Goal: Information Seeking & Learning: Learn about a topic

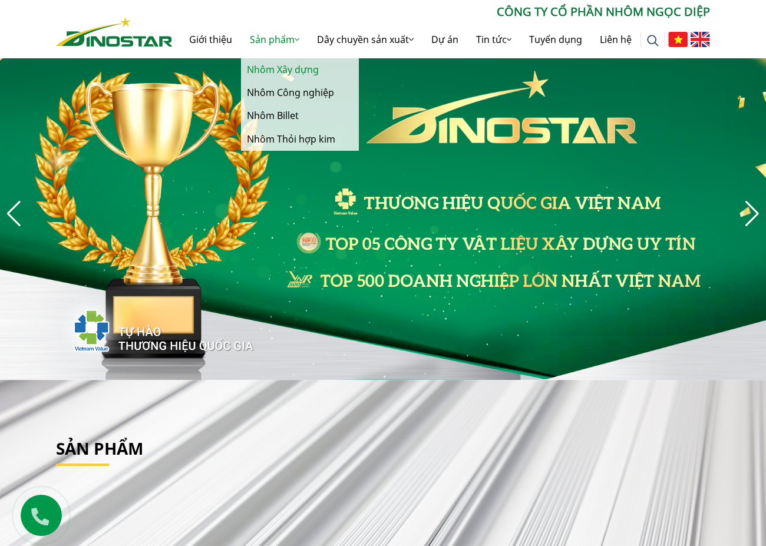
click at [293, 68] on link "Nhôm Xây dựng" at bounding box center [300, 69] width 118 height 23
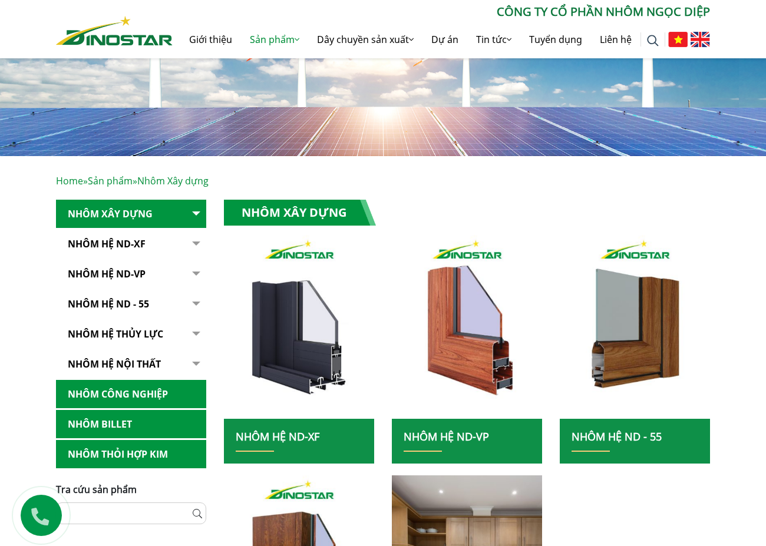
scroll to position [177, 0]
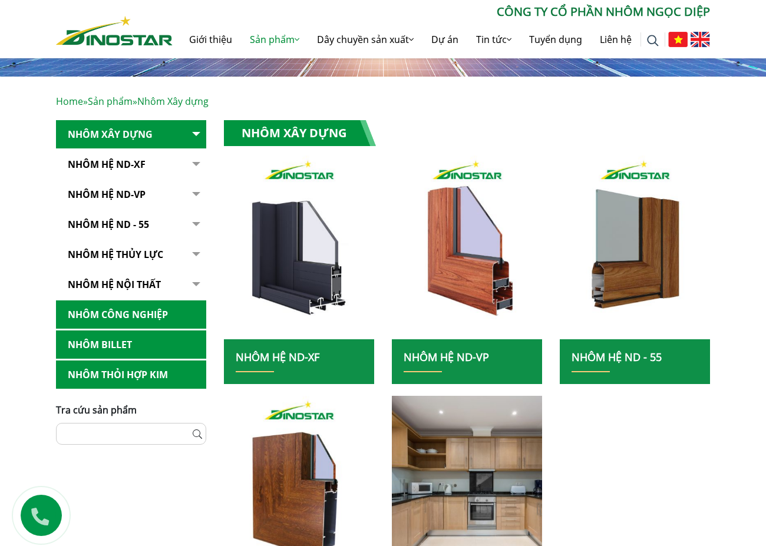
click at [416, 105] on p "Home » Sản phẩm » Nhôm Xây dựng" at bounding box center [383, 101] width 654 height 14
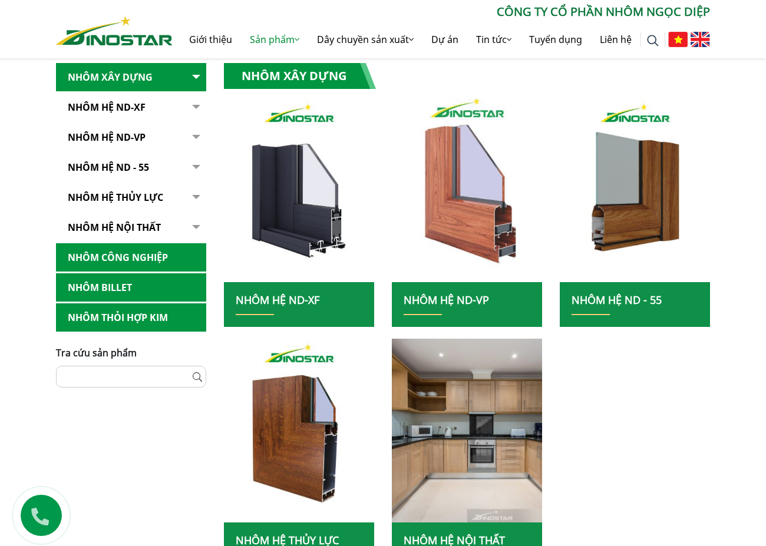
scroll to position [236, 0]
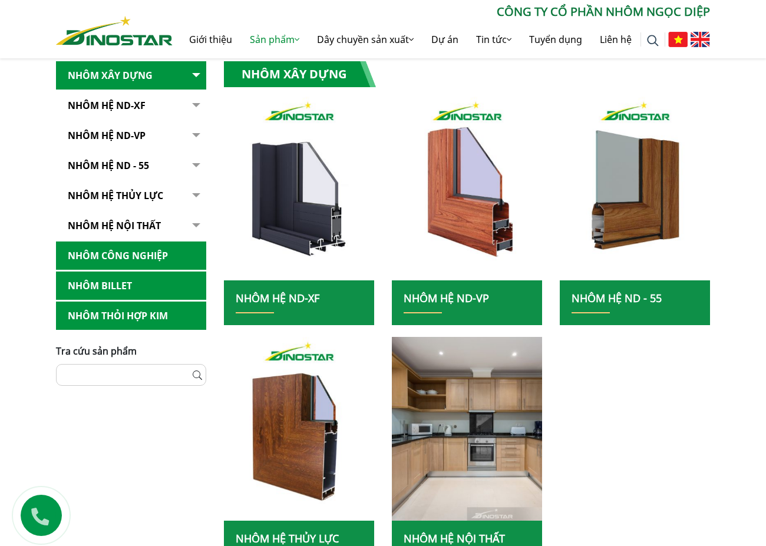
click at [377, 245] on div "Nhôm Hệ ND-XF" at bounding box center [299, 211] width 168 height 229
click at [756, 31] on div "Tìm kiếm cho: ******** CÔNG TY CỔ PHẦN NHÔM NGỌC DIỆP Giới thiệu Sản phẩm Sản p…" at bounding box center [383, 29] width 766 height 58
click at [460, 66] on div "Nhôm Xây dựng Nhôm Hệ ND-XF" at bounding box center [467, 319] width 486 height 517
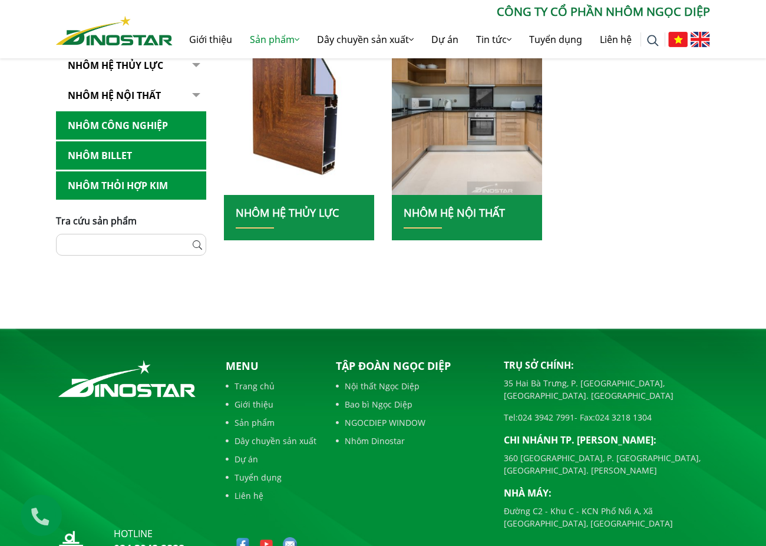
scroll to position [560, 0]
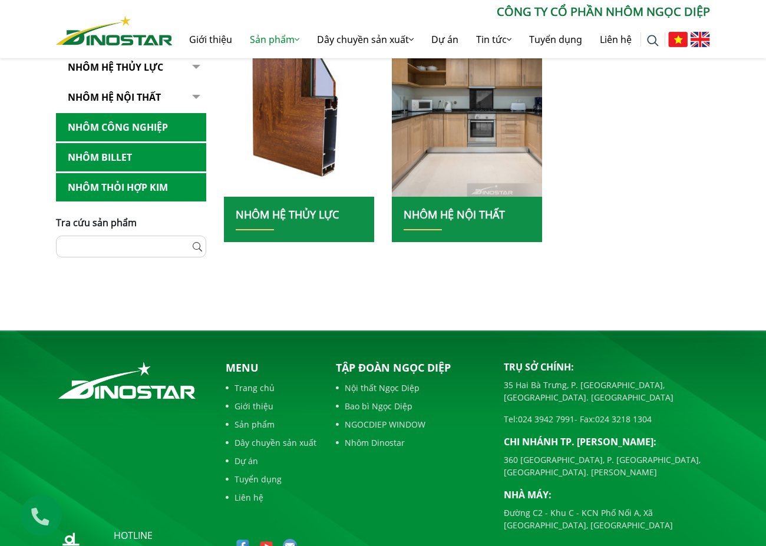
click at [447, 395] on div "Tập đoàn Ngọc Diệp Nội thất Ngọc Diệp Bao bì Ngọc Diệp NGOCDIEP WINDOW Nhôm Din…" at bounding box center [411, 404] width 150 height 89
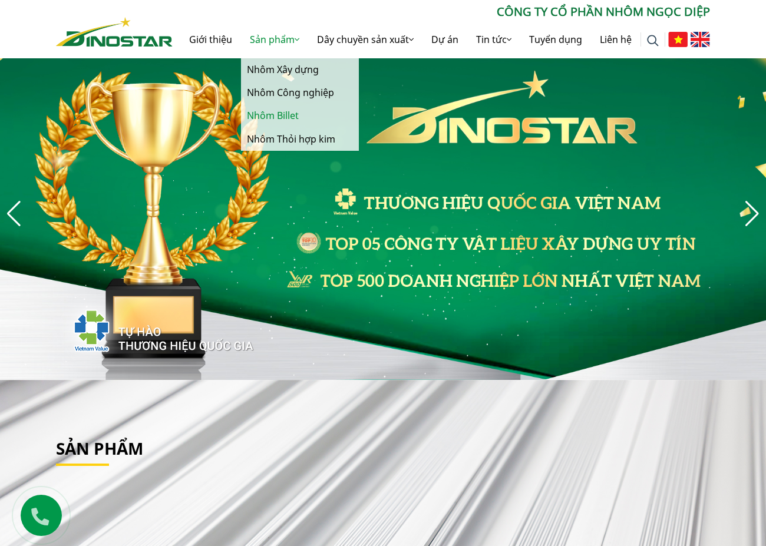
click at [284, 113] on link "Nhôm Billet" at bounding box center [300, 115] width 118 height 23
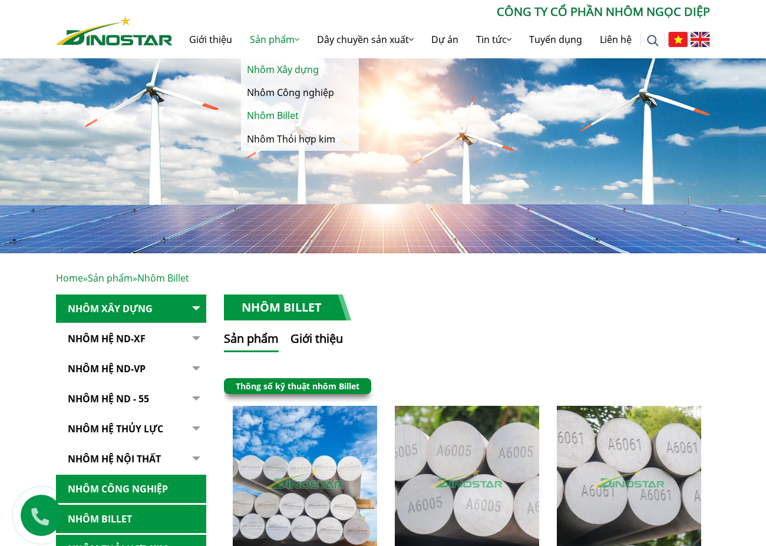
click at [287, 73] on link "Nhôm Xây dựng" at bounding box center [300, 69] width 118 height 23
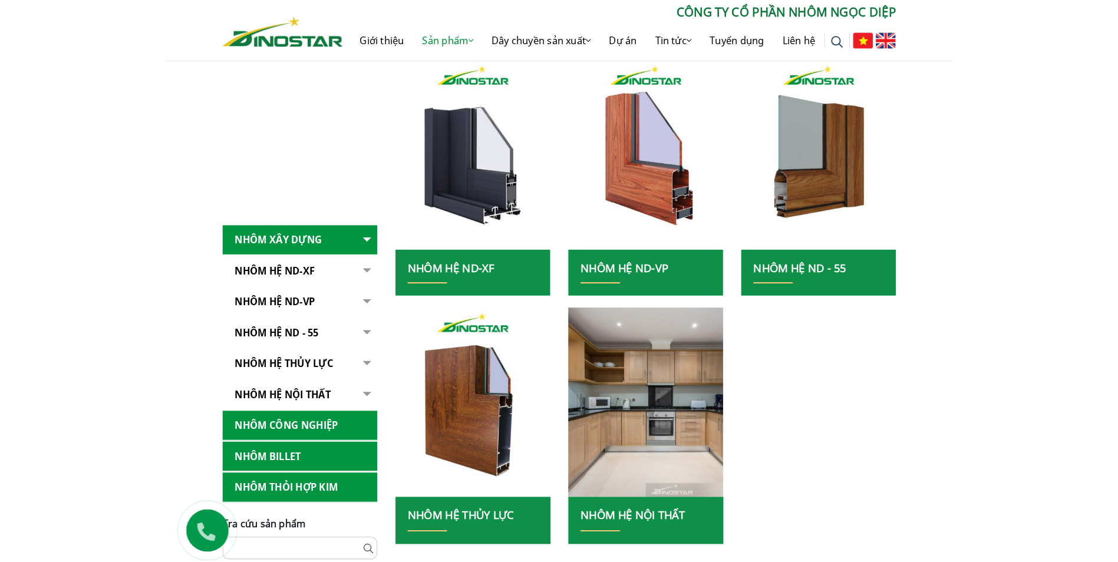
scroll to position [265, 0]
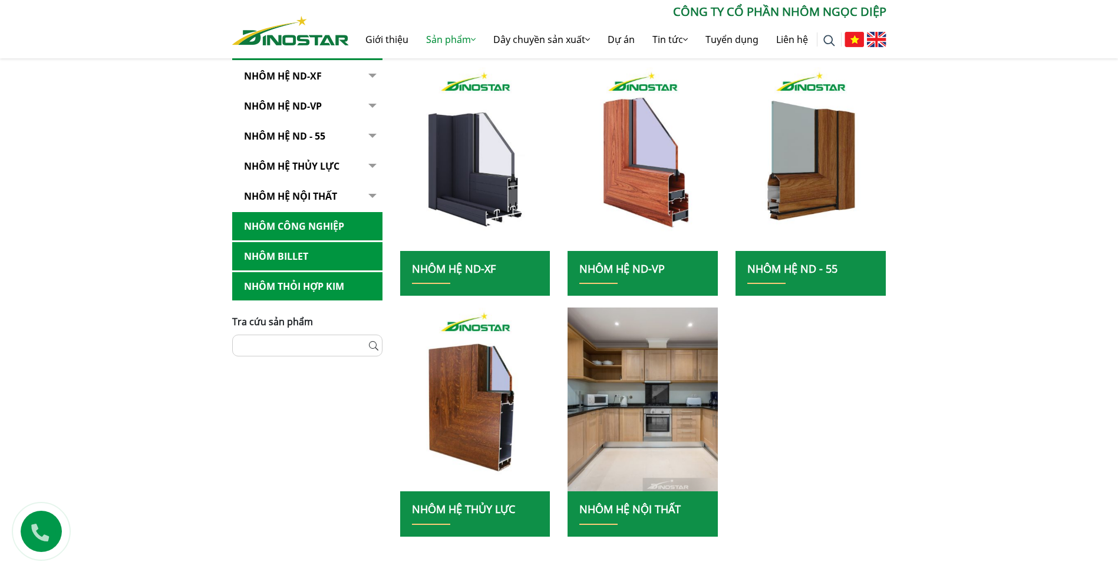
click at [490, 275] on link "Nhôm Hệ ND-XF" at bounding box center [454, 269] width 84 height 14
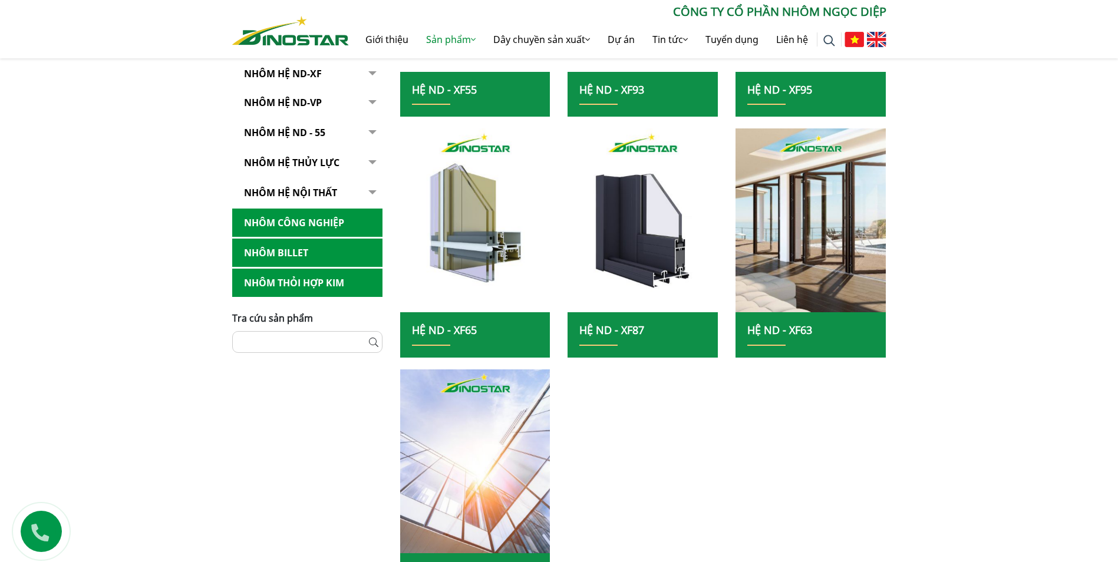
scroll to position [353, 0]
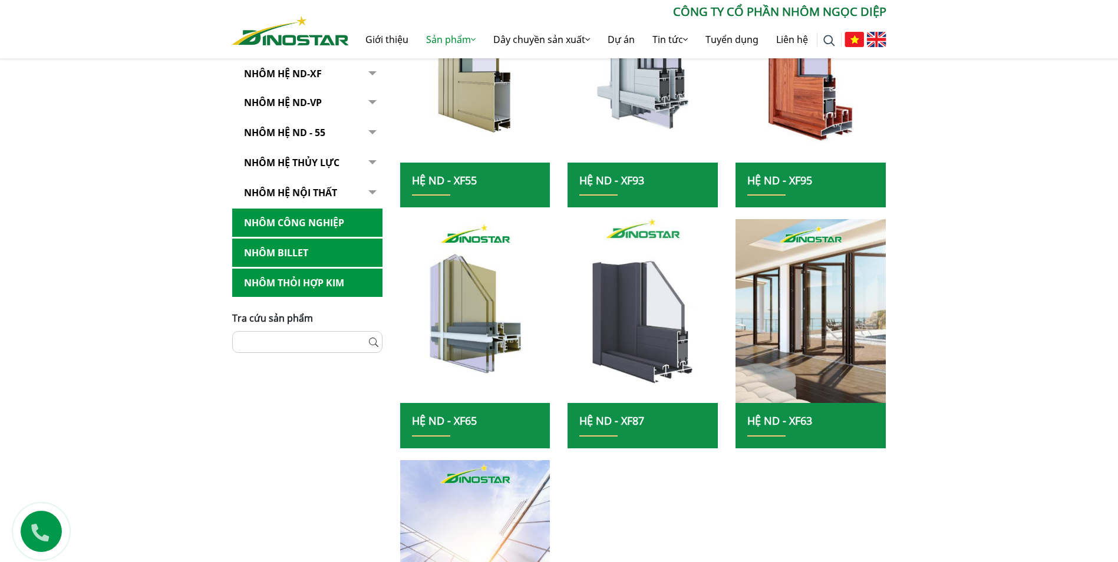
click at [655, 345] on img at bounding box center [643, 311] width 161 height 197
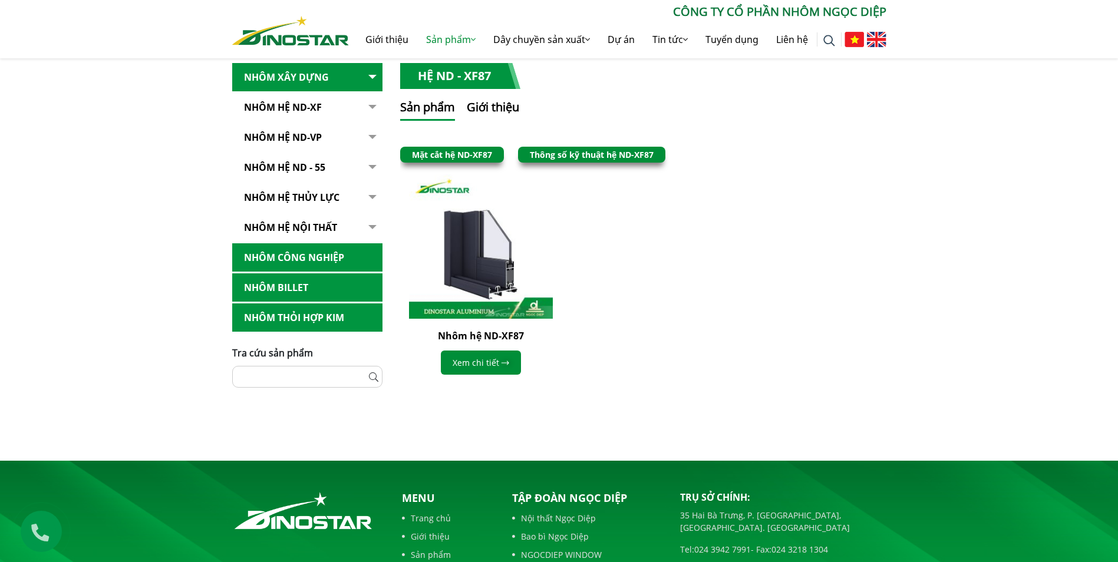
scroll to position [214, 0]
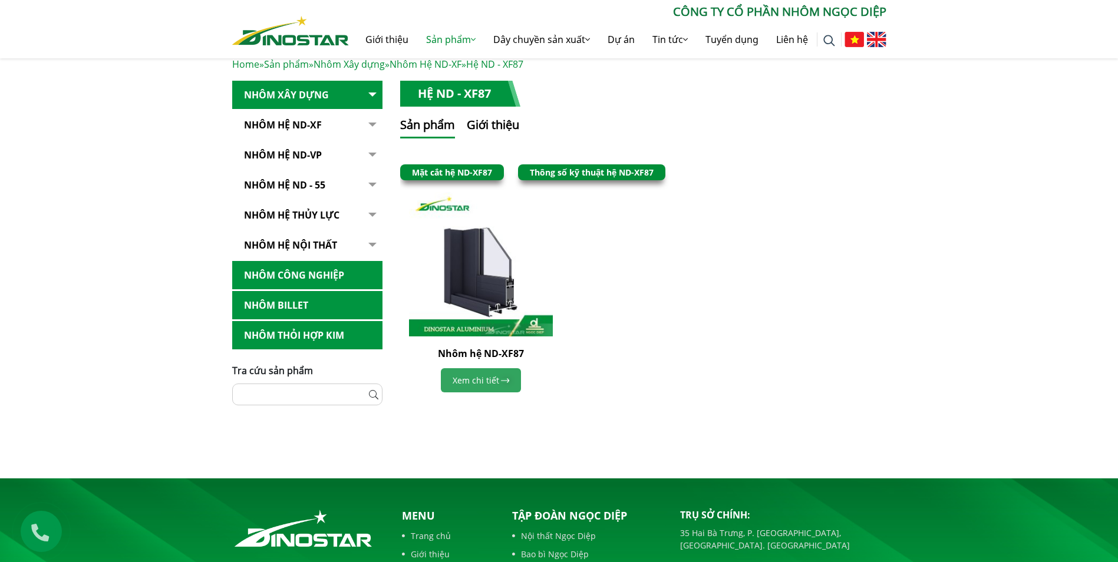
click at [512, 381] on link "Xem chi tiết" at bounding box center [481, 380] width 80 height 24
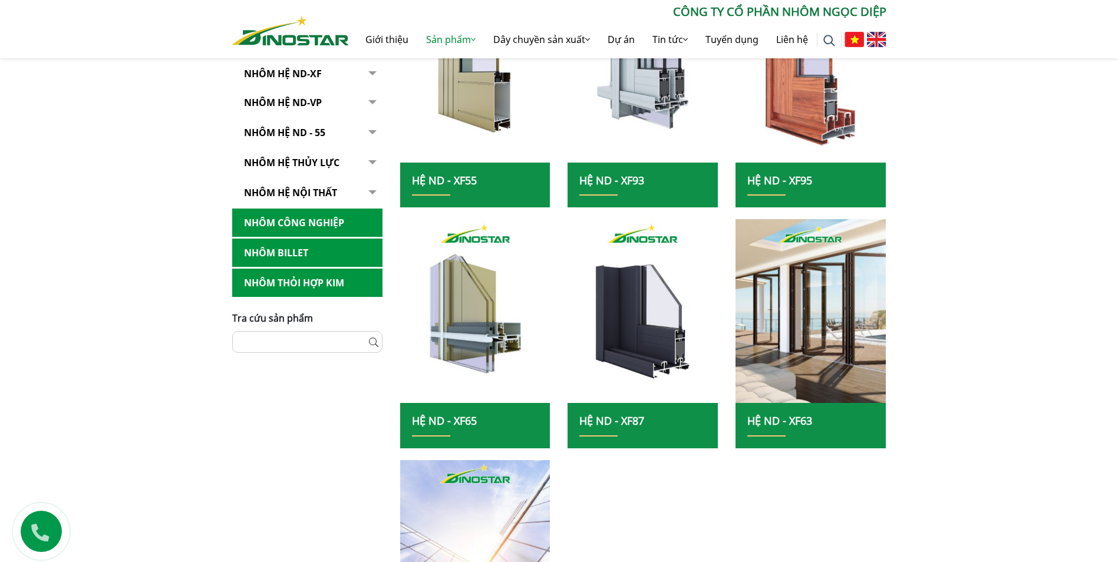
click at [818, 123] on img at bounding box center [811, 70] width 161 height 197
click at [819, 136] on img at bounding box center [811, 70] width 161 height 197
click at [812, 404] on div "Hệ ND - XF63" at bounding box center [810, 425] width 150 height 45
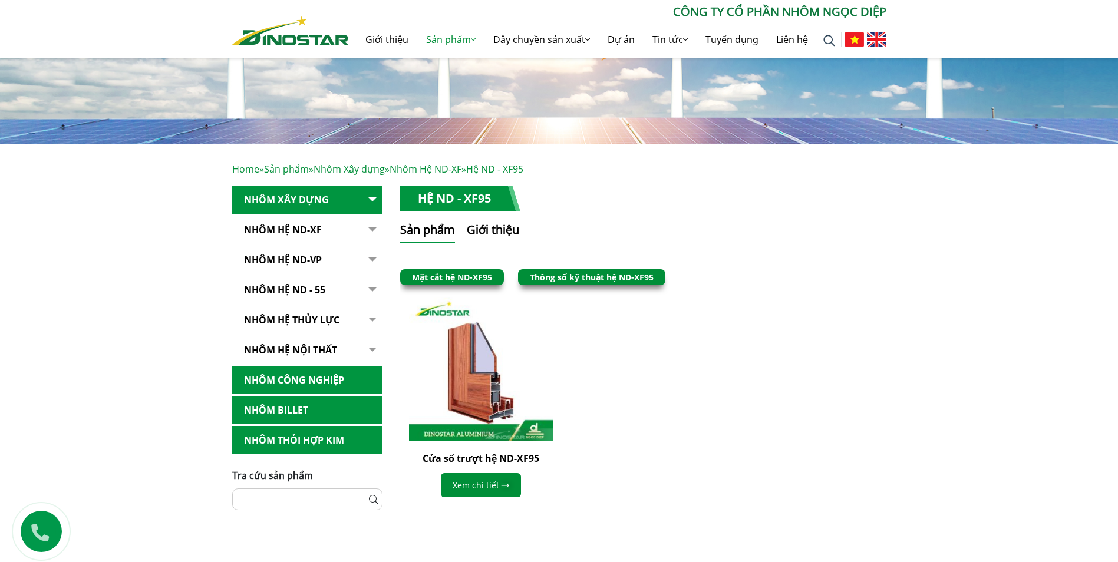
scroll to position [118, 0]
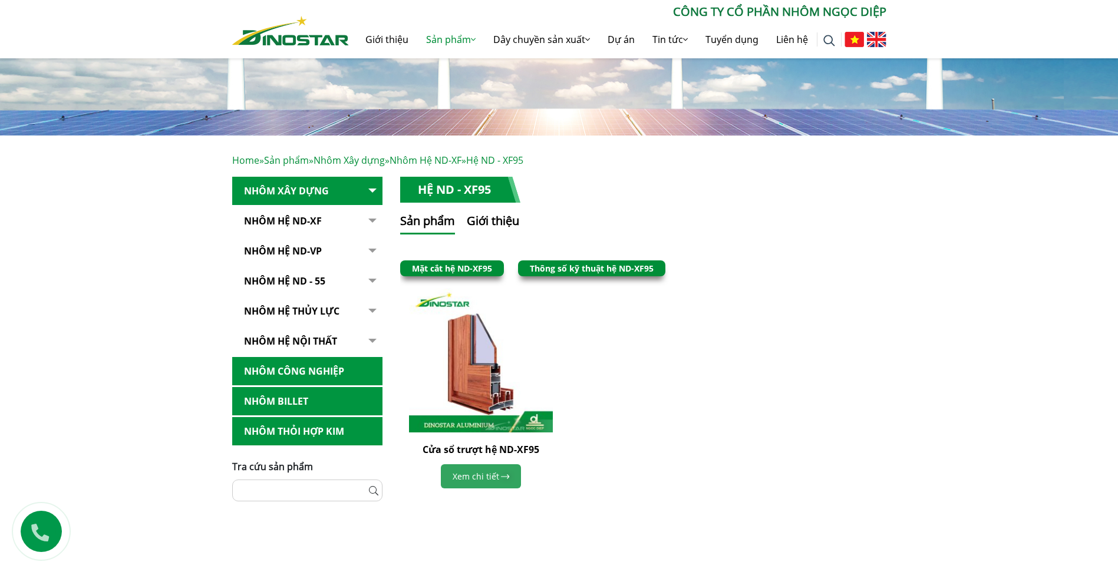
click at [484, 470] on link "Xem chi tiết" at bounding box center [481, 476] width 80 height 24
click at [481, 486] on link "Xem chi tiết" at bounding box center [481, 476] width 80 height 24
click at [309, 342] on link "Nhôm hệ nội thất" at bounding box center [307, 341] width 150 height 29
click at [307, 343] on link "Nhôm hệ nội thất" at bounding box center [307, 341] width 150 height 29
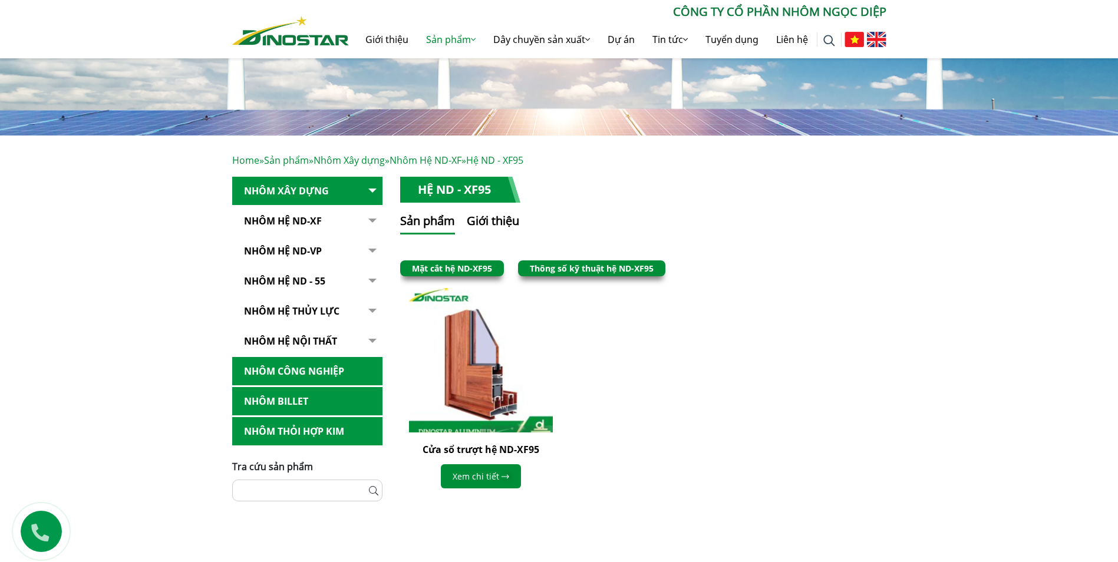
click at [484, 408] on img at bounding box center [480, 360] width 158 height 158
click at [468, 385] on img at bounding box center [480, 360] width 158 height 158
